Goal: Information Seeking & Learning: Learn about a topic

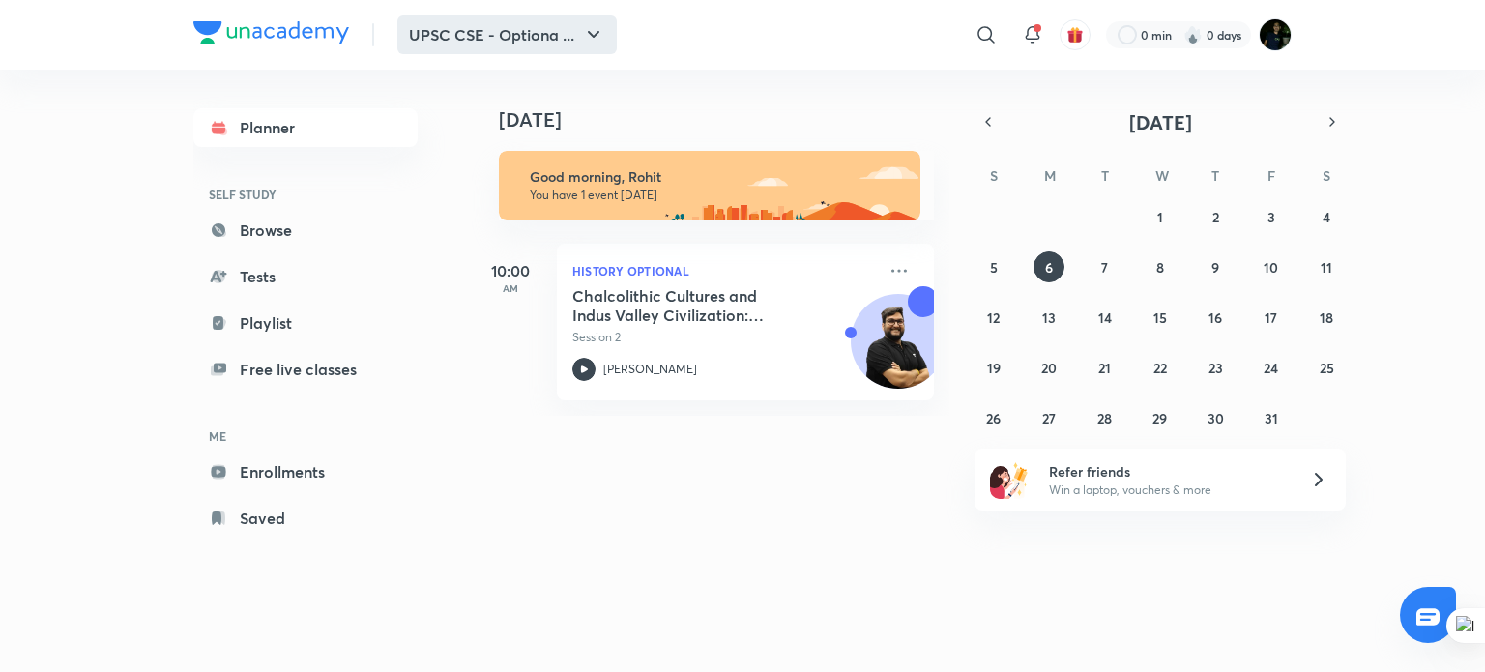
click at [594, 31] on icon "button" at bounding box center [593, 34] width 23 height 23
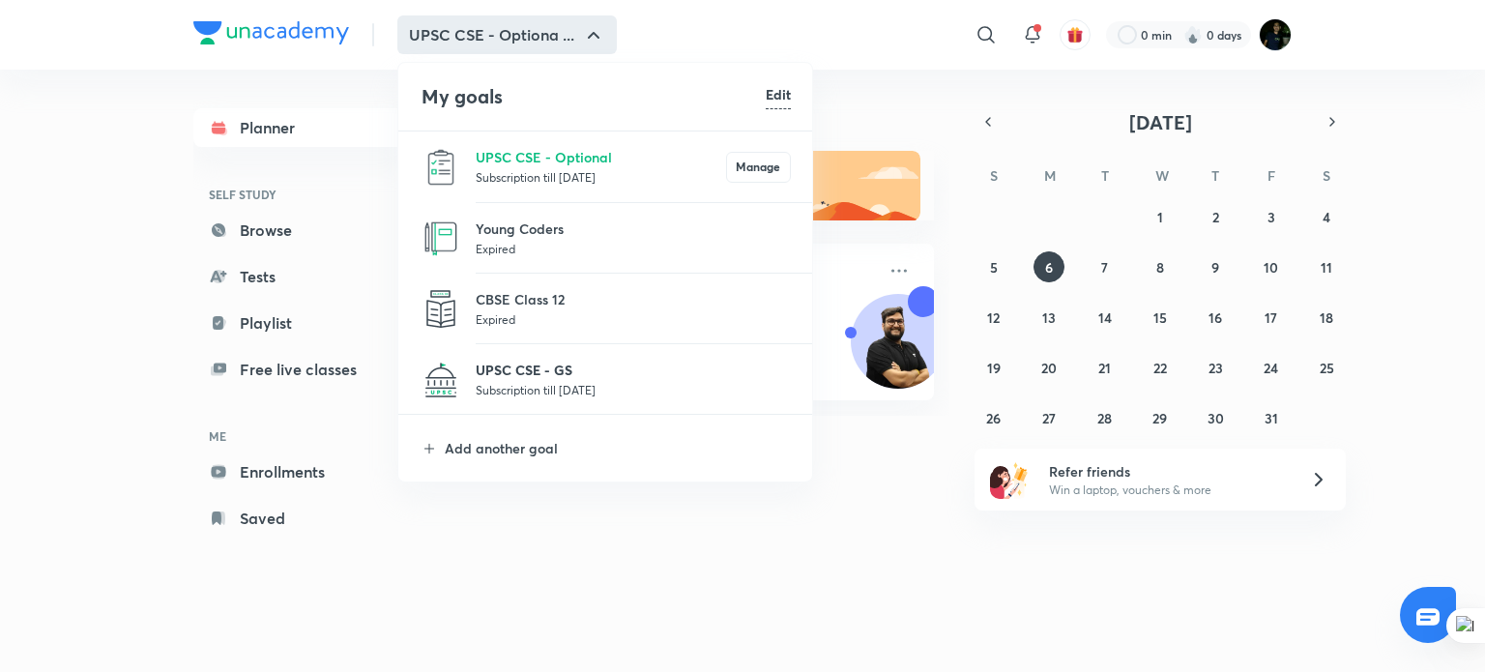
click at [557, 370] on p "UPSC CSE - GS" at bounding box center [633, 370] width 315 height 20
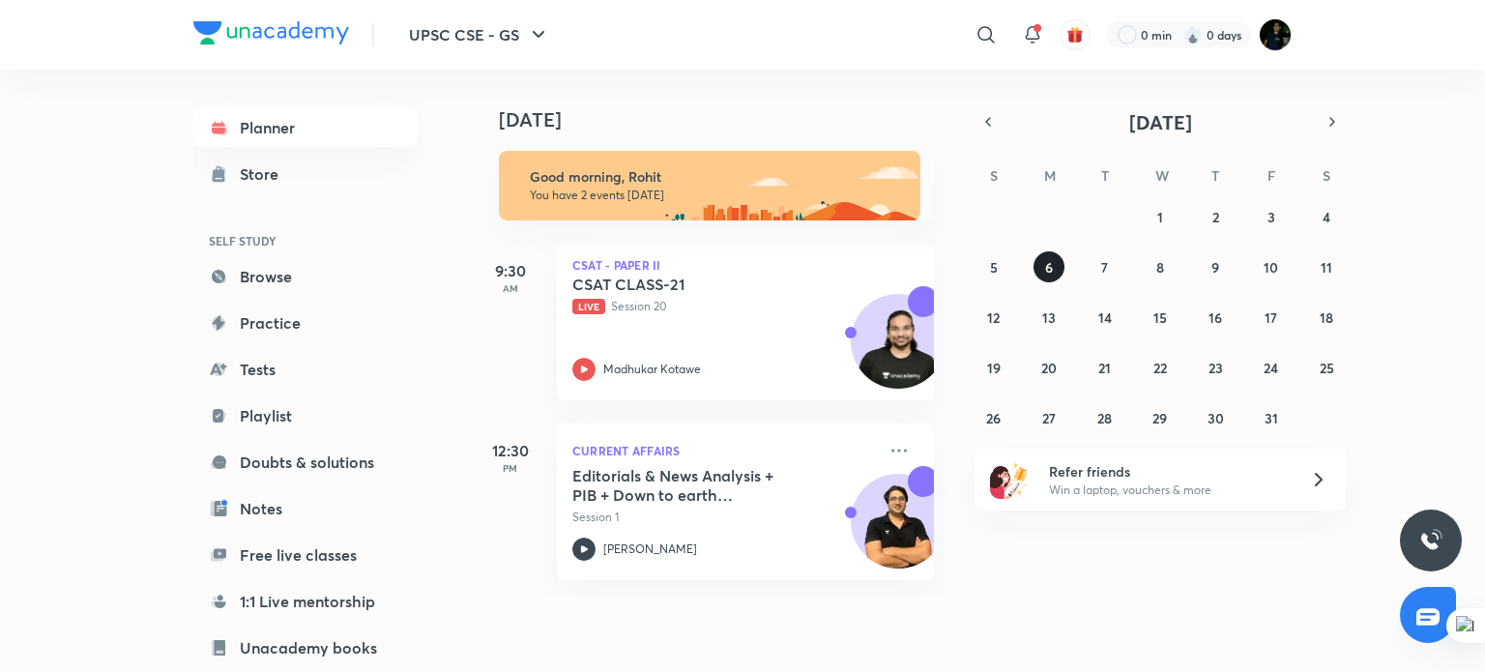
click at [1056, 270] on button "6" at bounding box center [1049, 266] width 31 height 31
click at [1114, 265] on button "7" at bounding box center [1105, 266] width 31 height 31
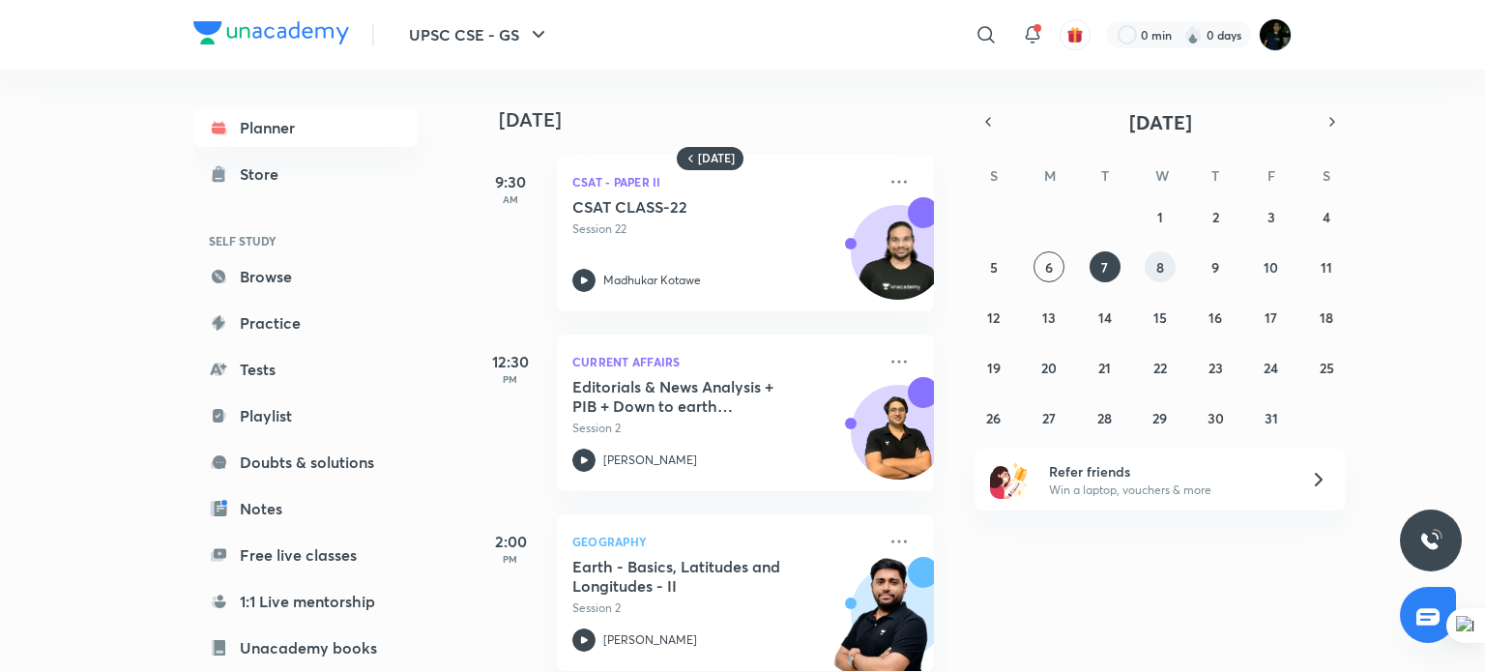
click at [1158, 265] on abbr "8" at bounding box center [1160, 267] width 8 height 18
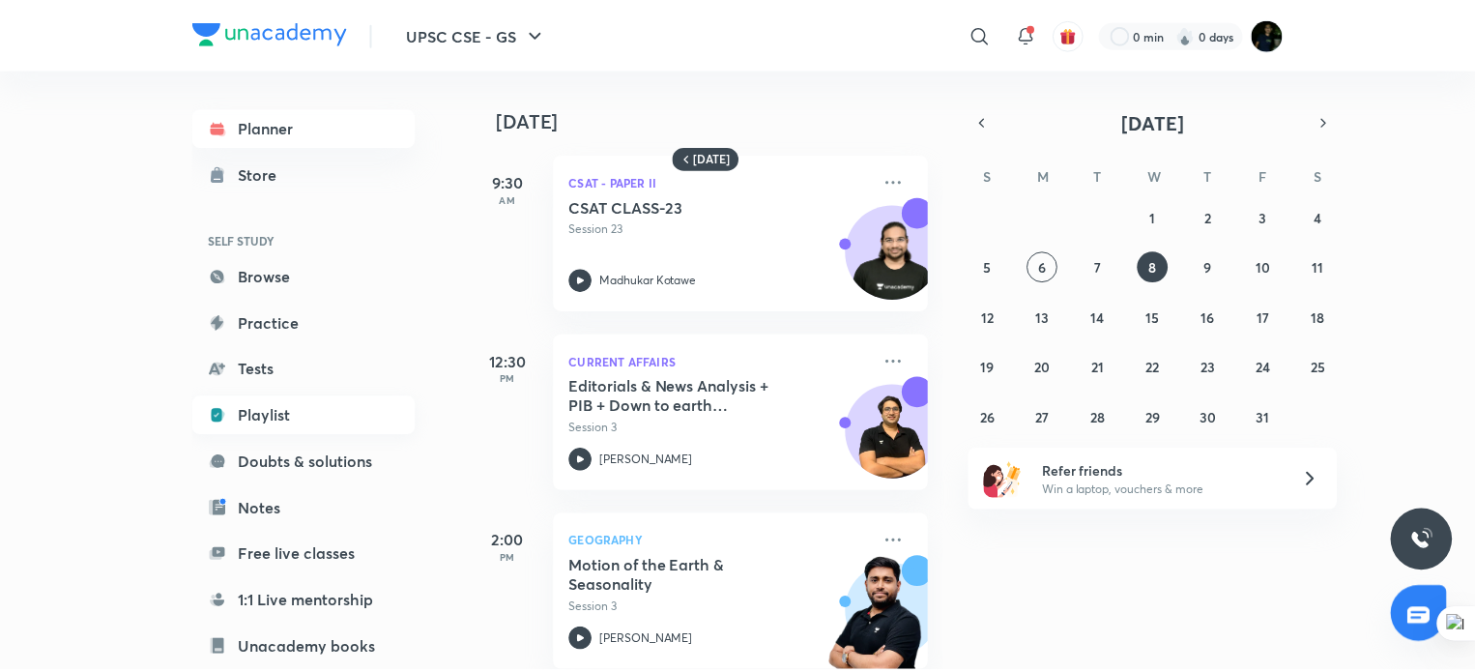
scroll to position [197, 0]
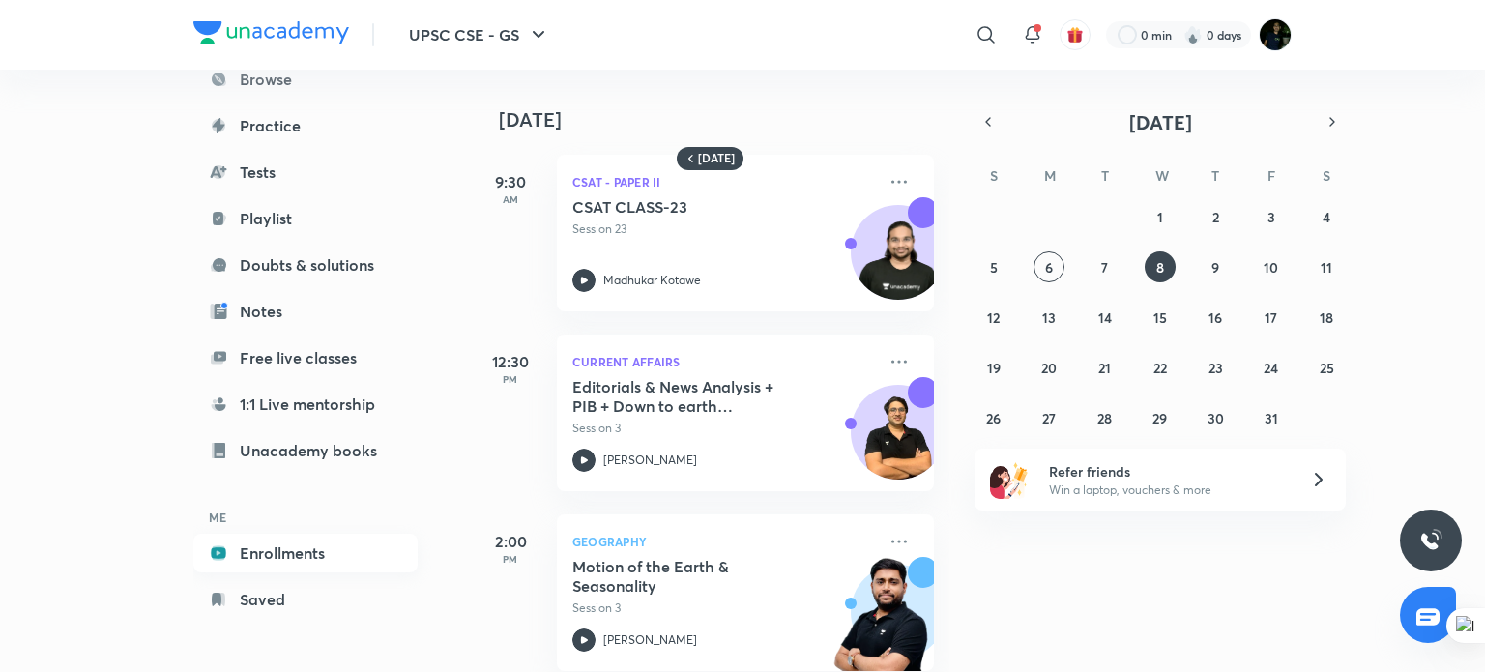
click at [290, 543] on link "Enrollments" at bounding box center [305, 553] width 224 height 39
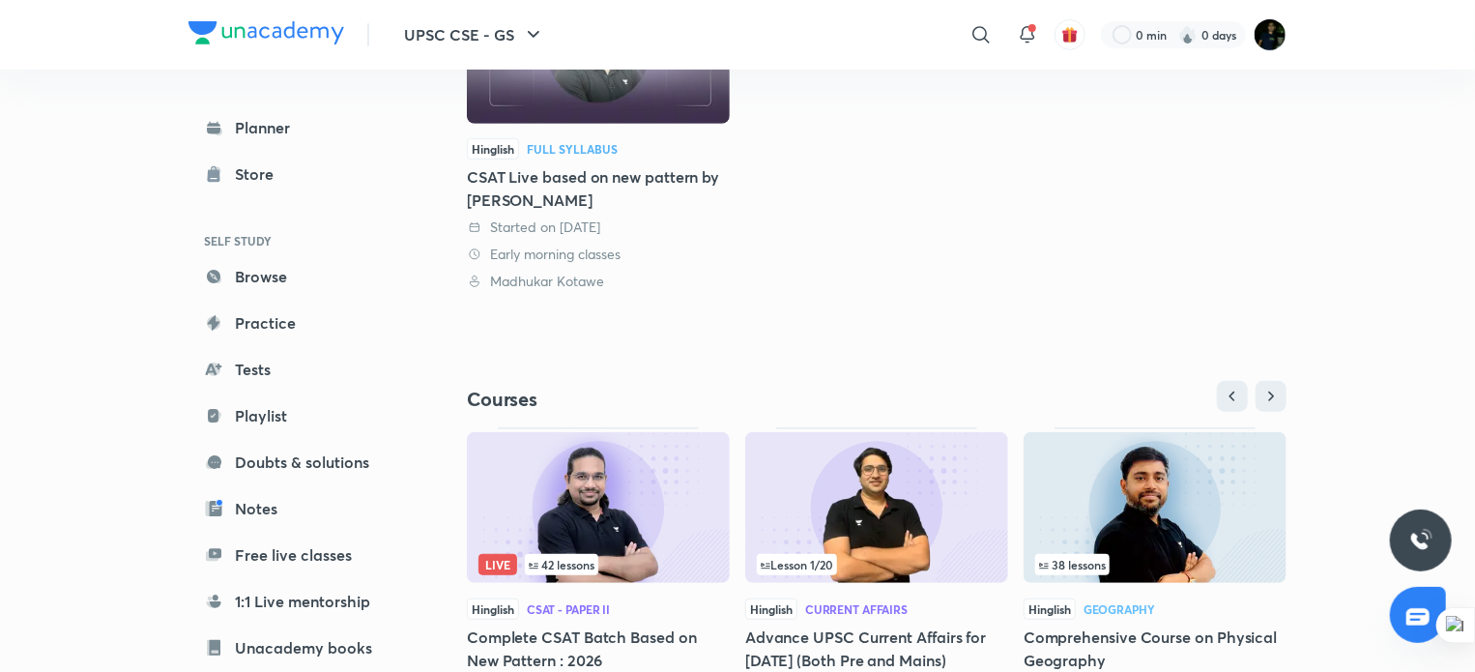
scroll to position [364, 0]
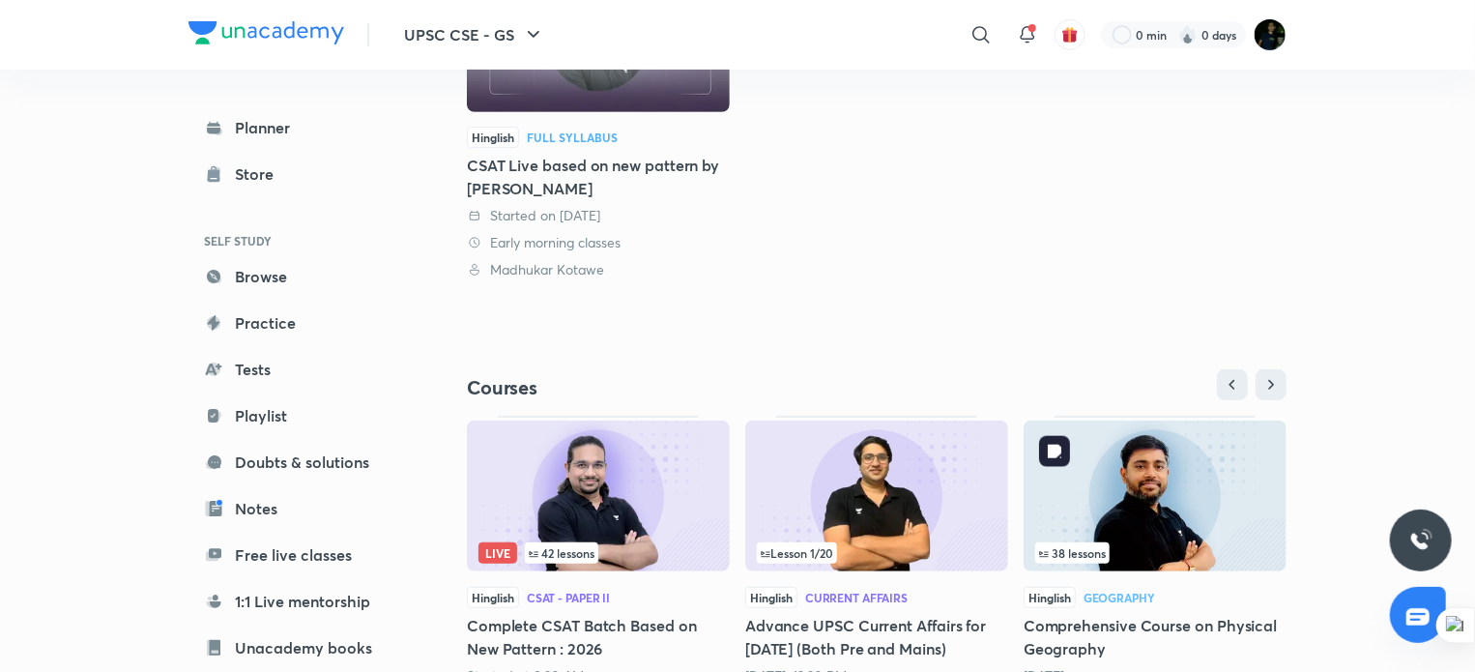
click at [1141, 500] on img at bounding box center [1155, 496] width 263 height 151
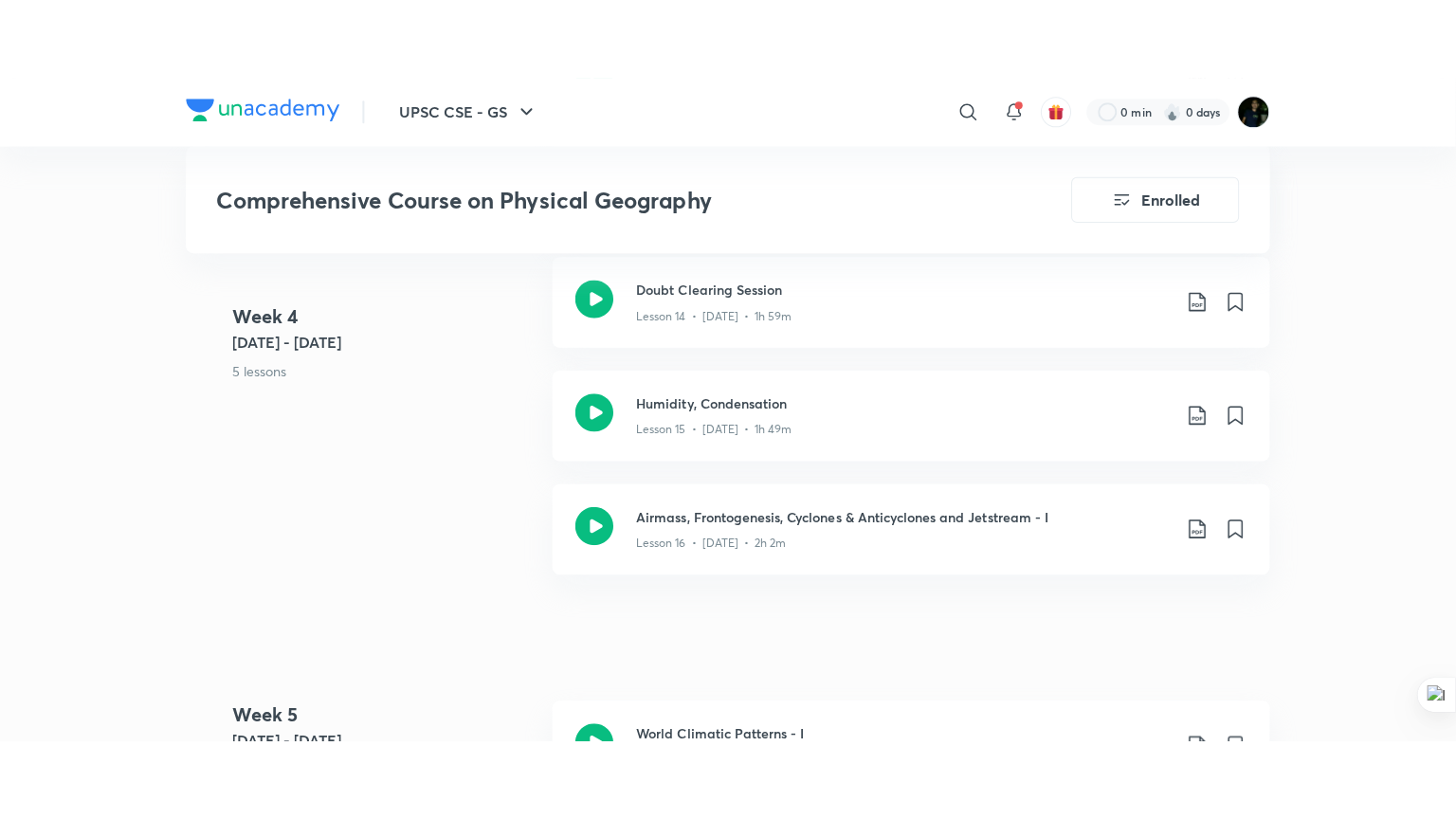
scroll to position [2887, 0]
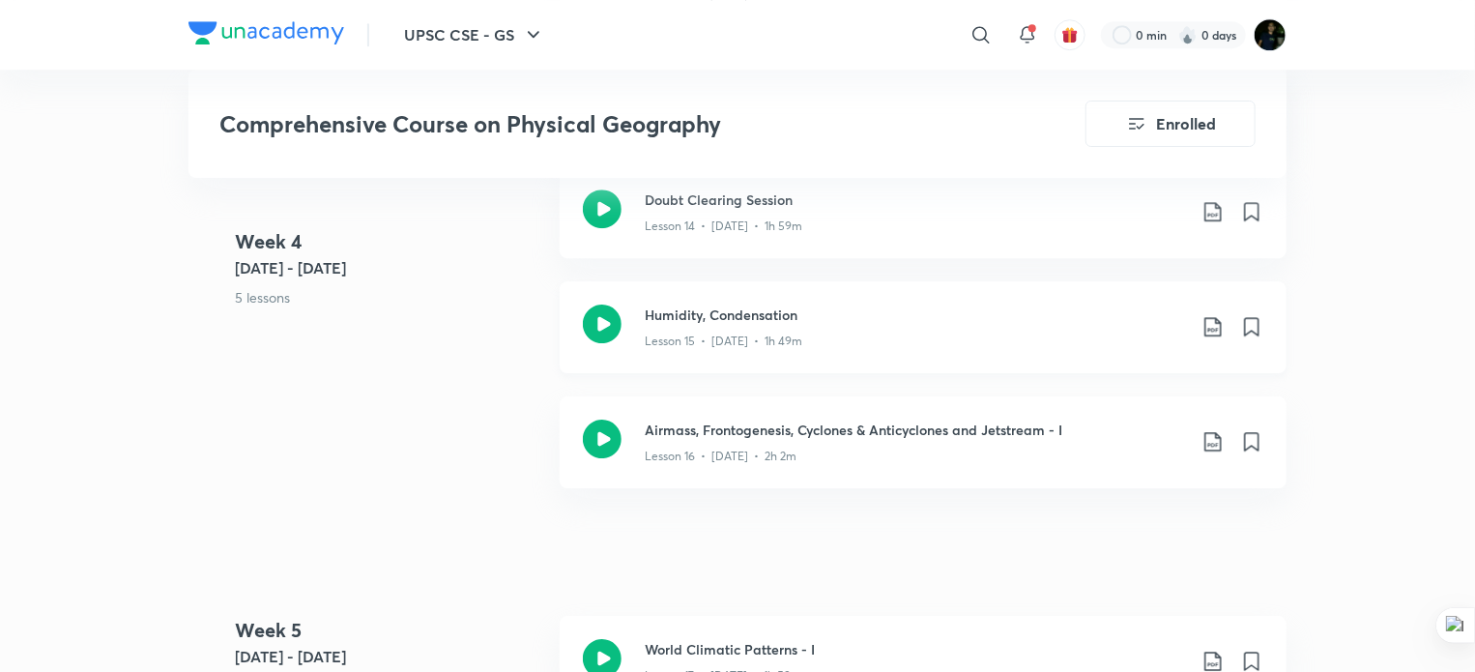
click at [748, 306] on h3 "Humidity, Condensation" at bounding box center [915, 315] width 541 height 20
